Goal: Check status

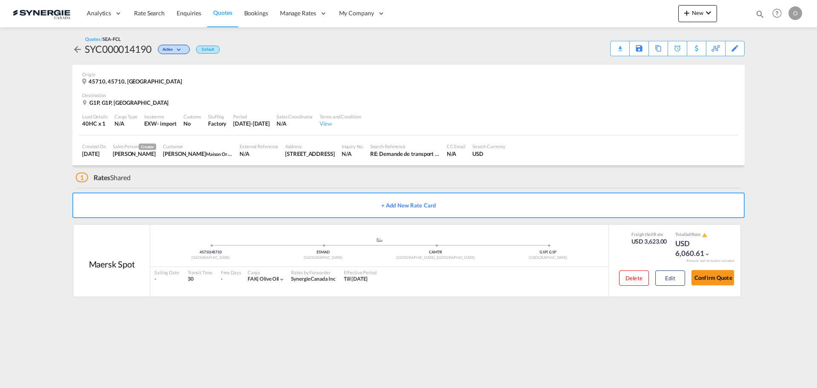
click at [762, 14] on md-icon "icon-magnify" at bounding box center [759, 13] width 9 height 9
click at [623, 15] on select "Bookings Quotes Enquiries" at bounding box center [624, 13] width 40 height 15
select select "Quotes"
click at [604, 6] on select "Bookings Quotes Enquiries" at bounding box center [624, 13] width 40 height 15
click at [673, 9] on input at bounding box center [696, 13] width 106 height 15
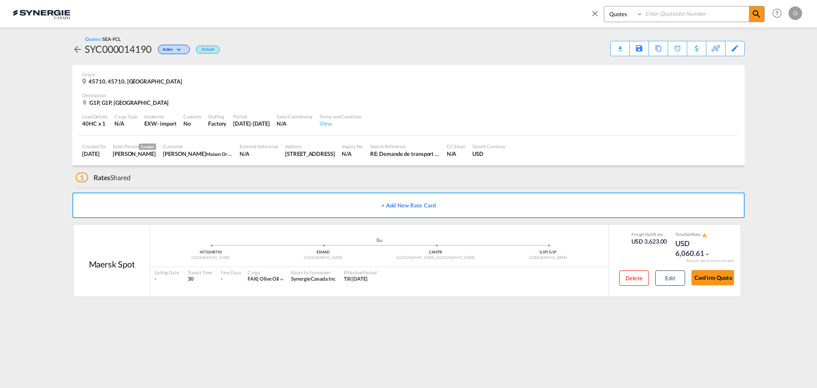
paste input "SYC000011415"
type input "SYC000011415"
click at [752, 11] on md-icon "icon-magnify" at bounding box center [756, 14] width 10 height 10
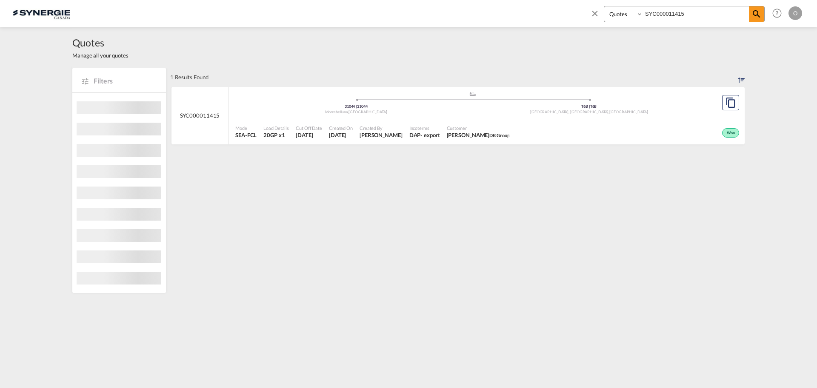
click at [665, 123] on div "Won" at bounding box center [627, 131] width 228 height 21
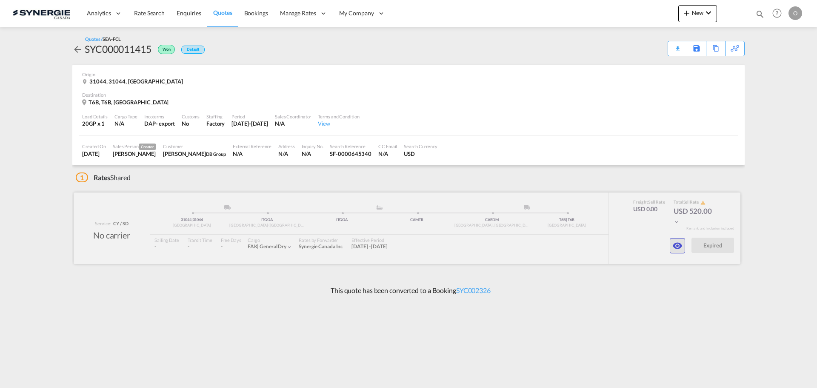
click at [681, 242] on md-icon "icon-eye" at bounding box center [677, 245] width 10 height 10
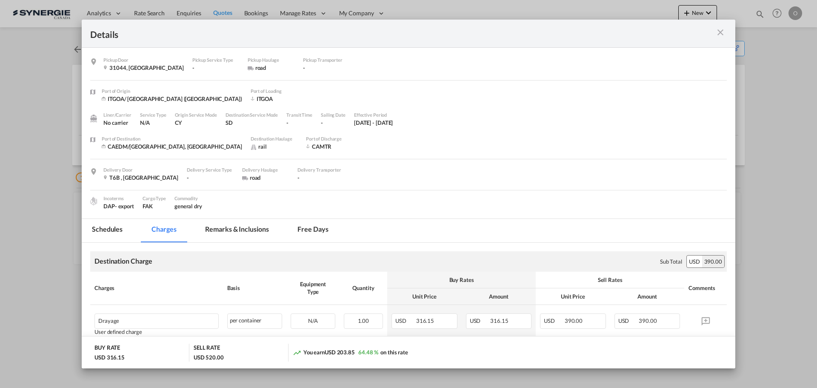
click at [220, 234] on md-tab-item "Remarks & Inclusions" at bounding box center [237, 230] width 84 height 23
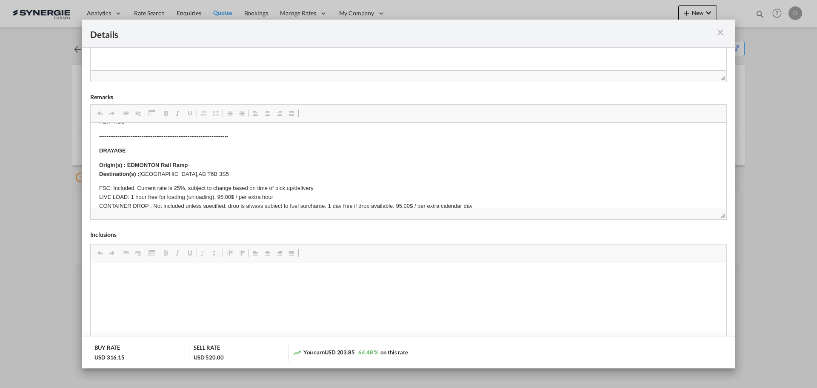
scroll to position [170, 0]
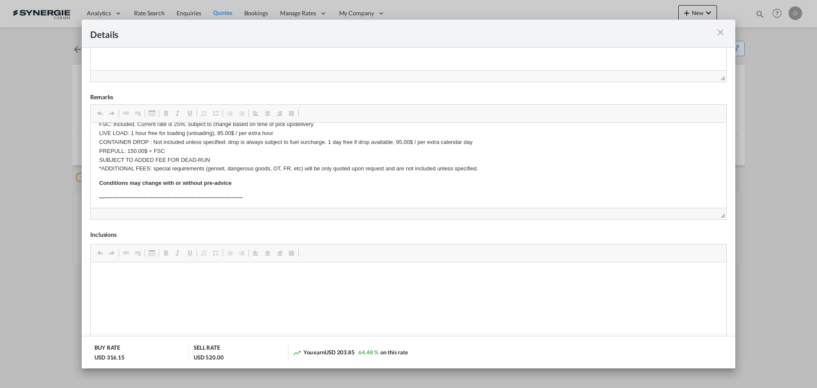
click at [718, 31] on md-icon "icon-close m-3 fg-AAA8AD cursor" at bounding box center [720, 32] width 10 height 10
